Goal: Transaction & Acquisition: Obtain resource

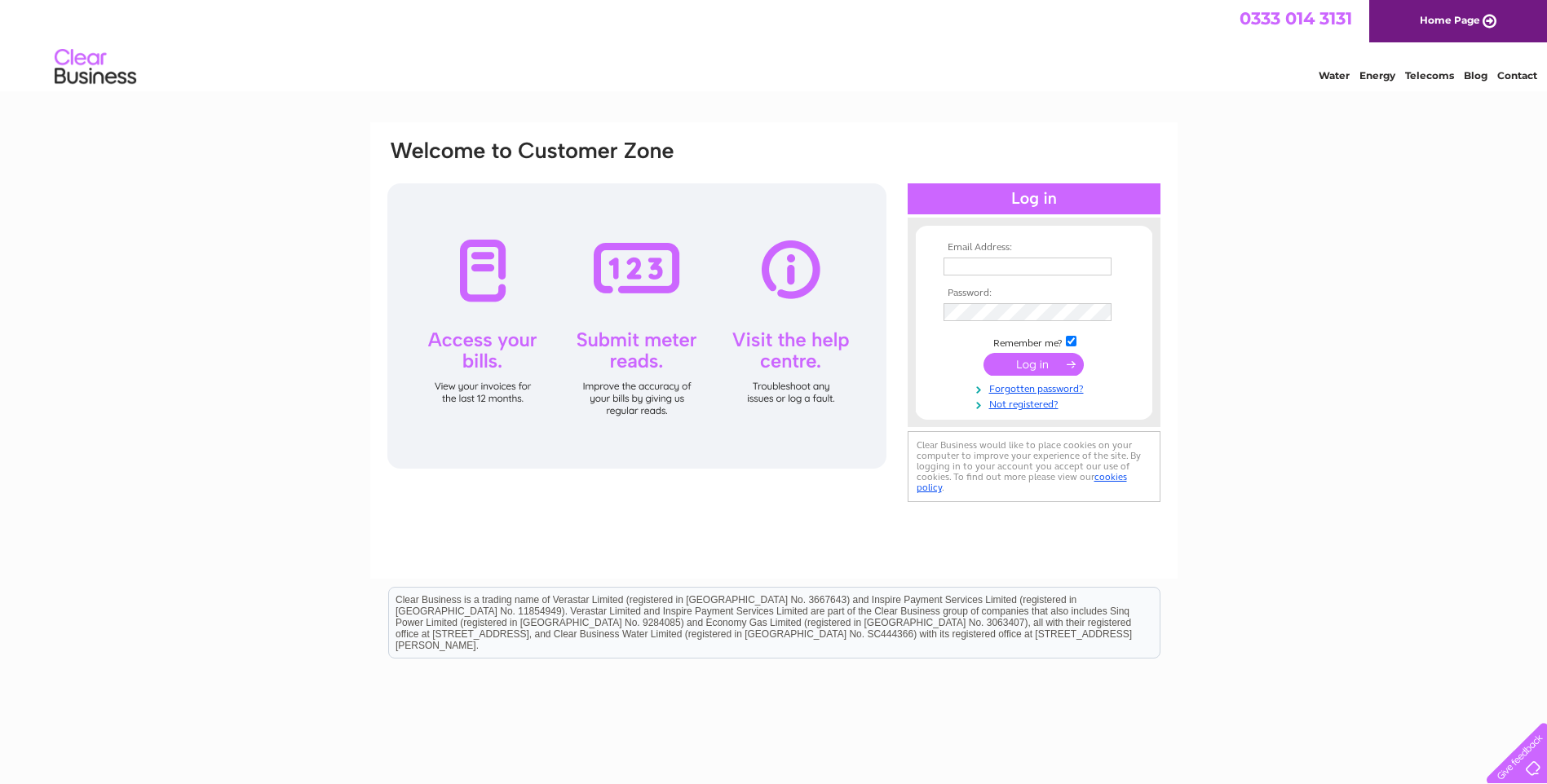
click at [984, 271] on input "text" at bounding box center [1028, 267] width 168 height 18
type input "glasgow@btguk.com"
click at [1049, 375] on input "submit" at bounding box center [1034, 364] width 101 height 23
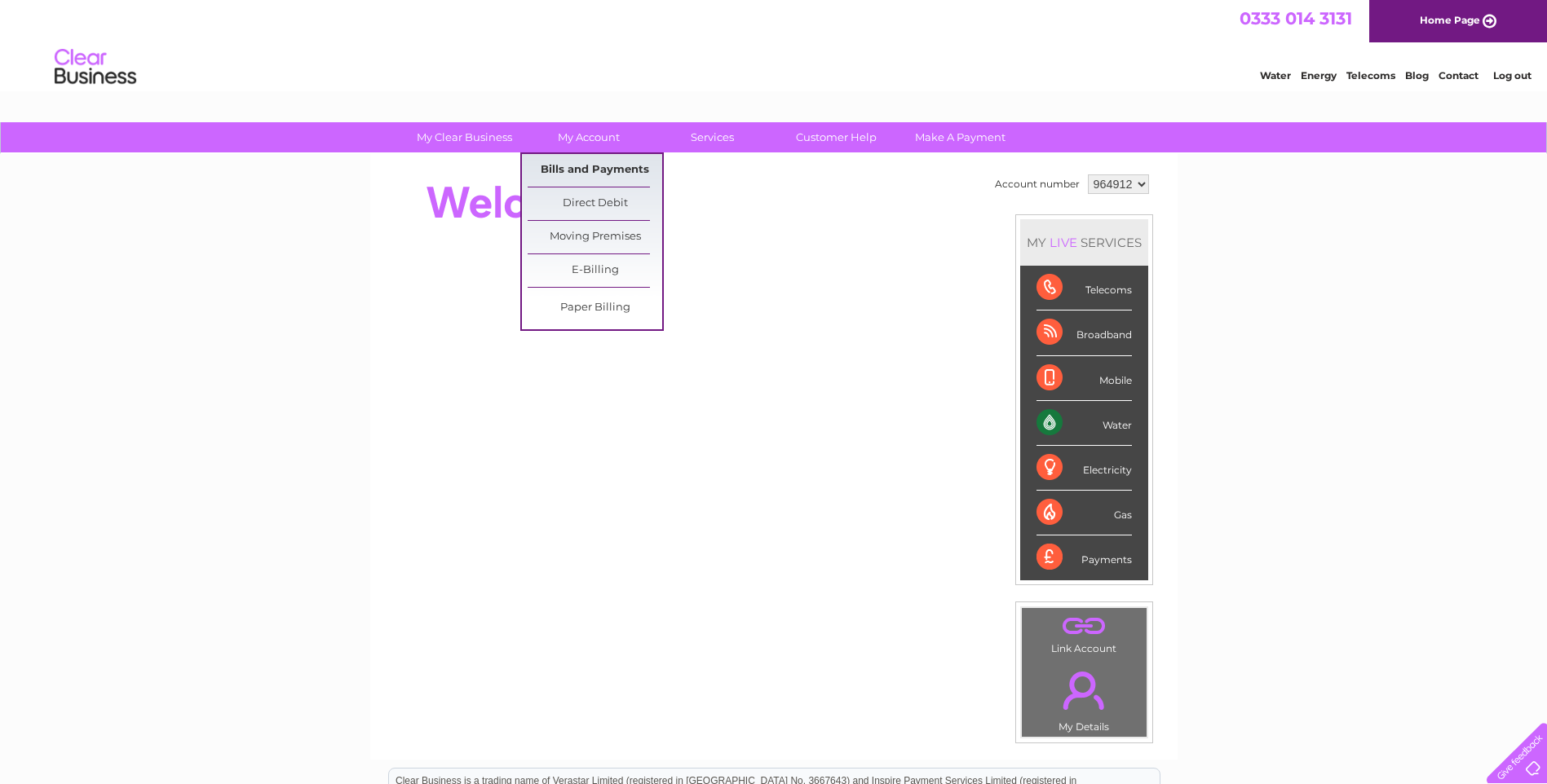
click at [591, 167] on link "Bills and Payments" at bounding box center [595, 170] width 135 height 32
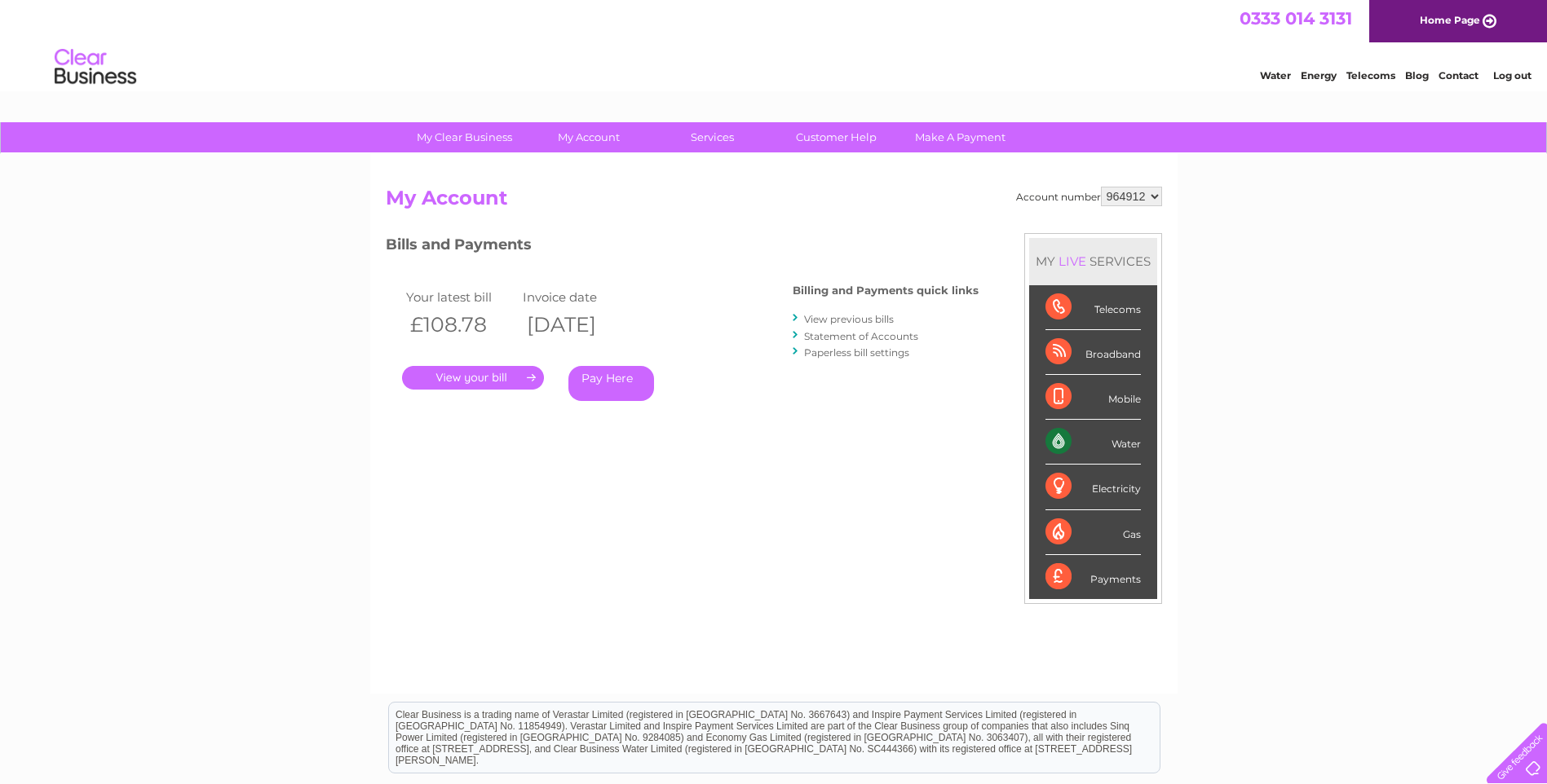
click at [856, 319] on link "View previous bills" at bounding box center [849, 319] width 90 height 12
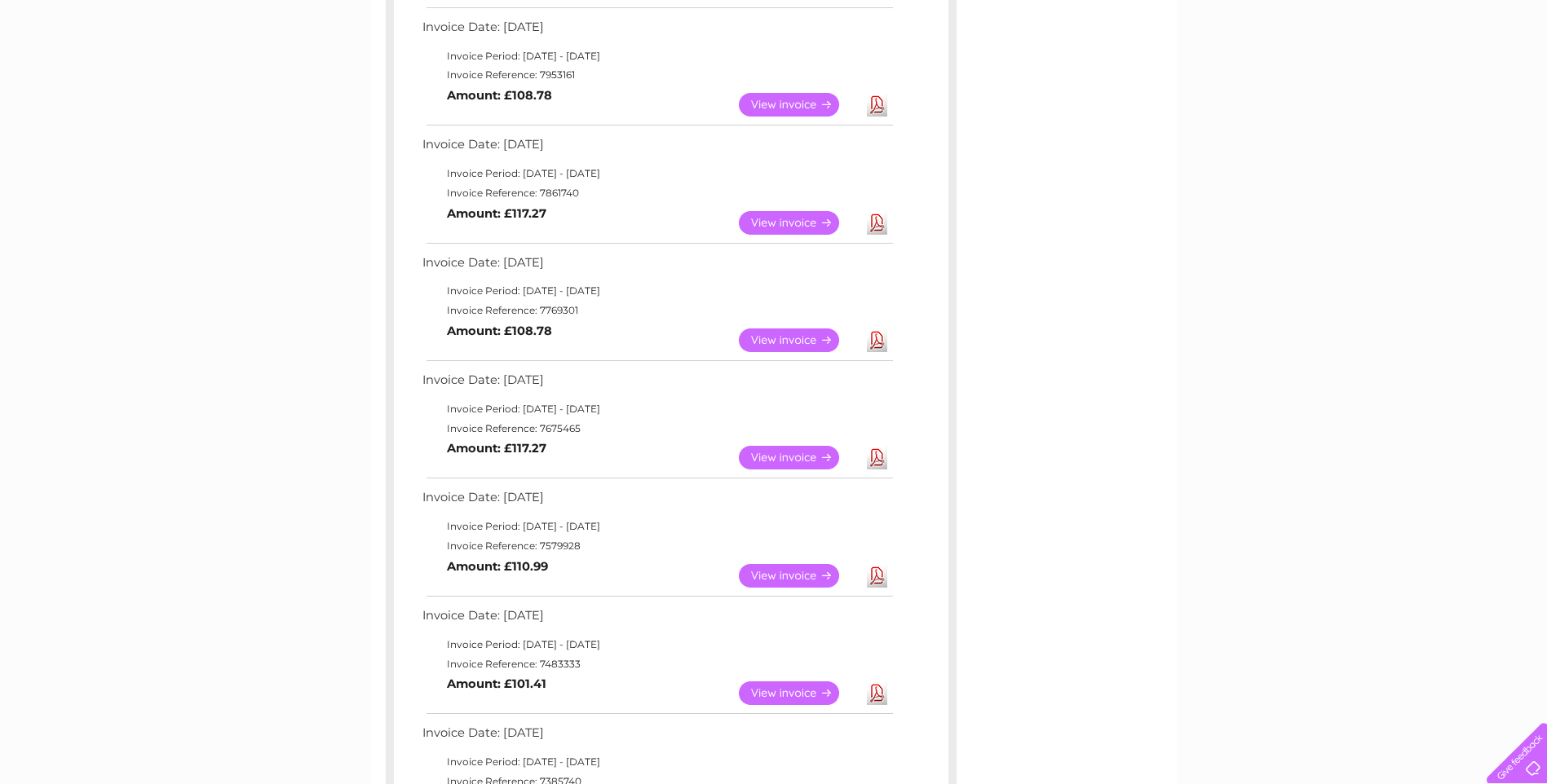
scroll to position [489, 0]
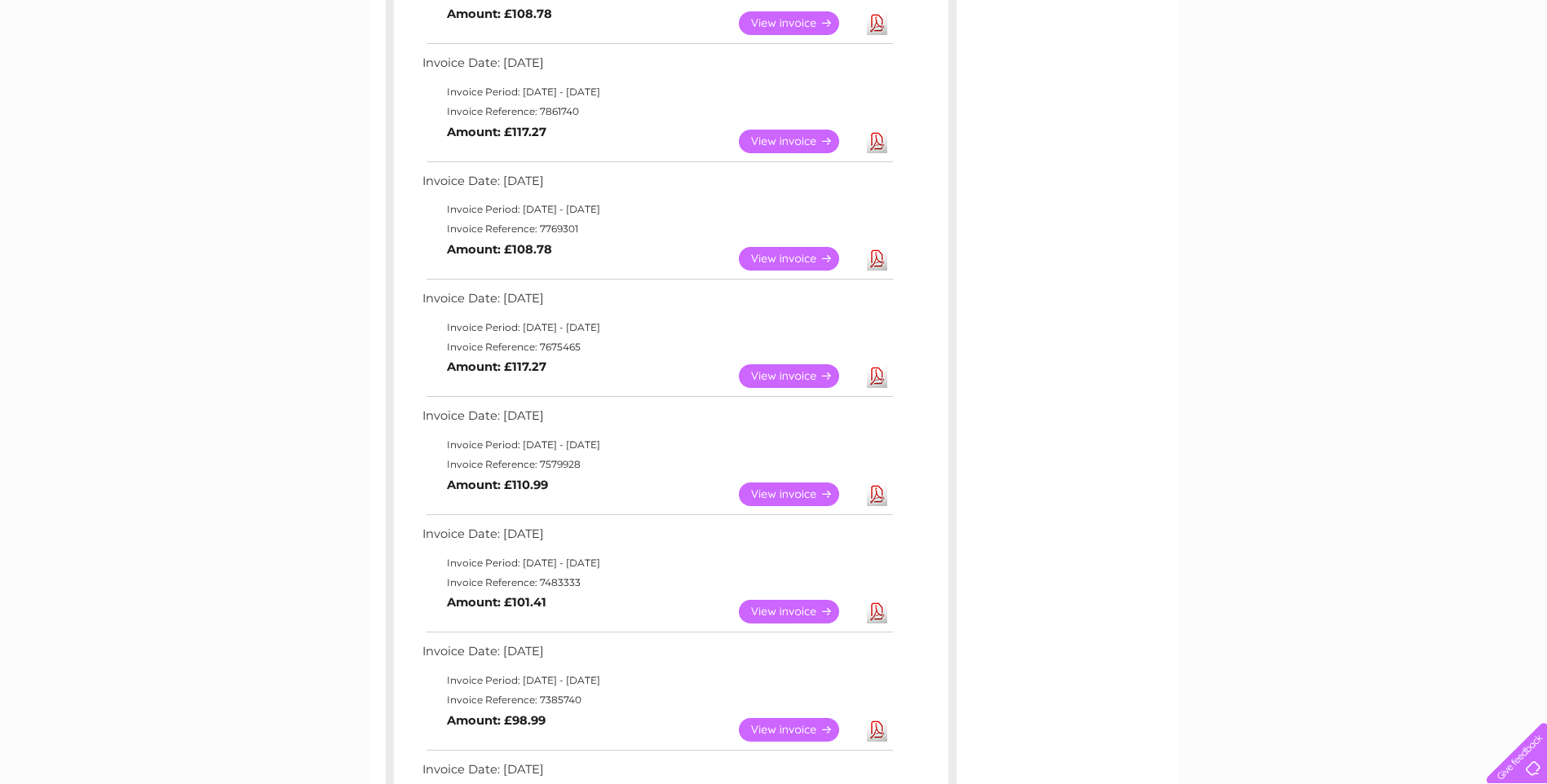
click at [798, 496] on link "View" at bounding box center [798, 494] width 120 height 24
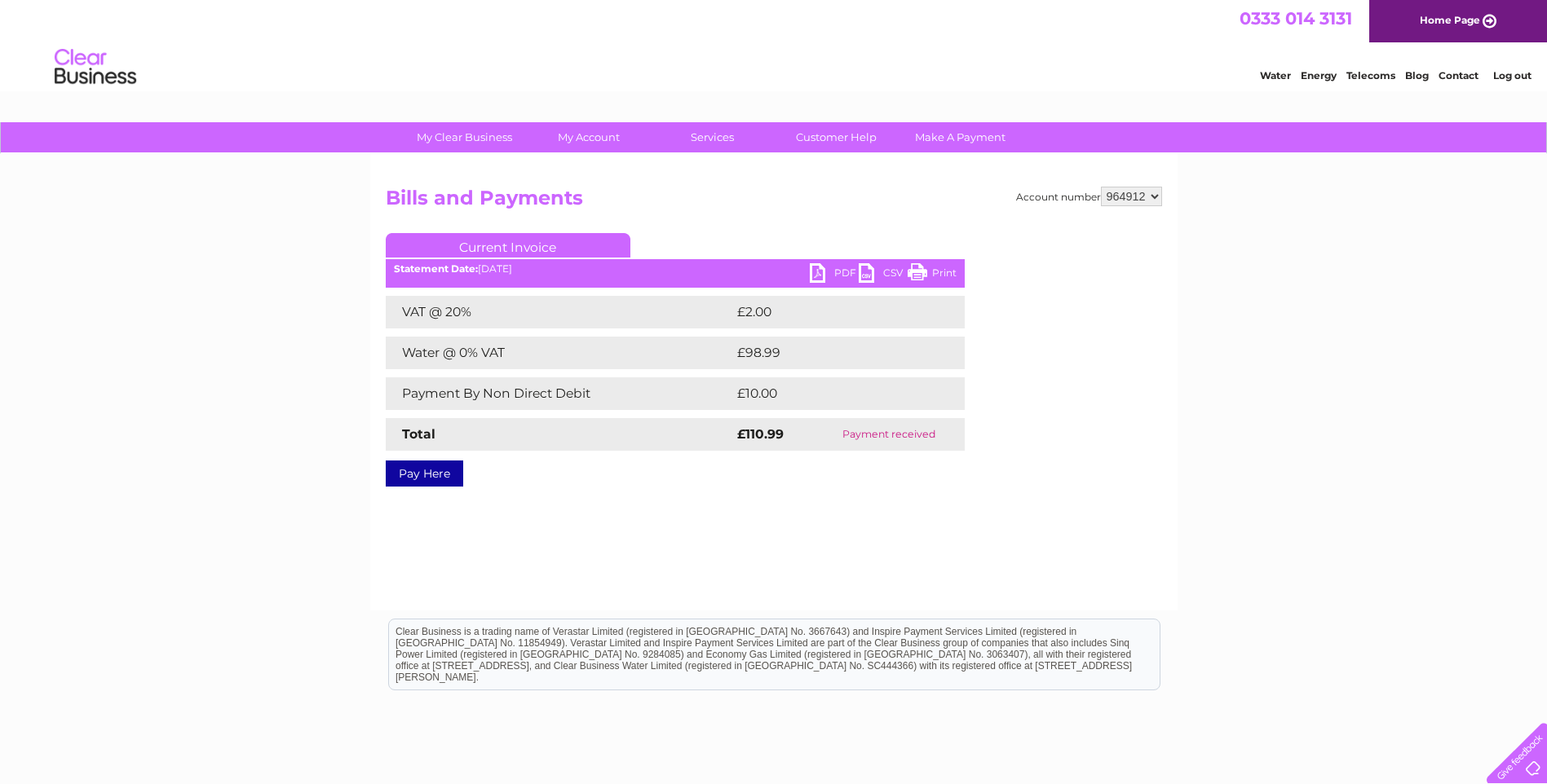
click at [819, 273] on link "PDF" at bounding box center [834, 274] width 49 height 24
